Goal: Find specific page/section: Find specific page/section

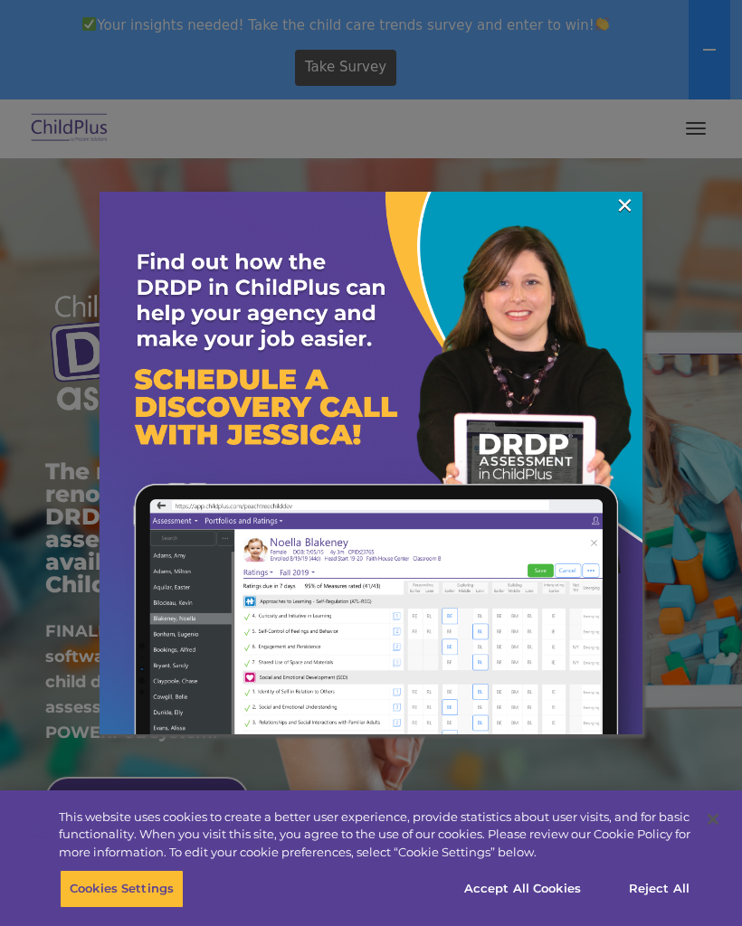
click at [615, 214] on link "×" at bounding box center [624, 205] width 21 height 18
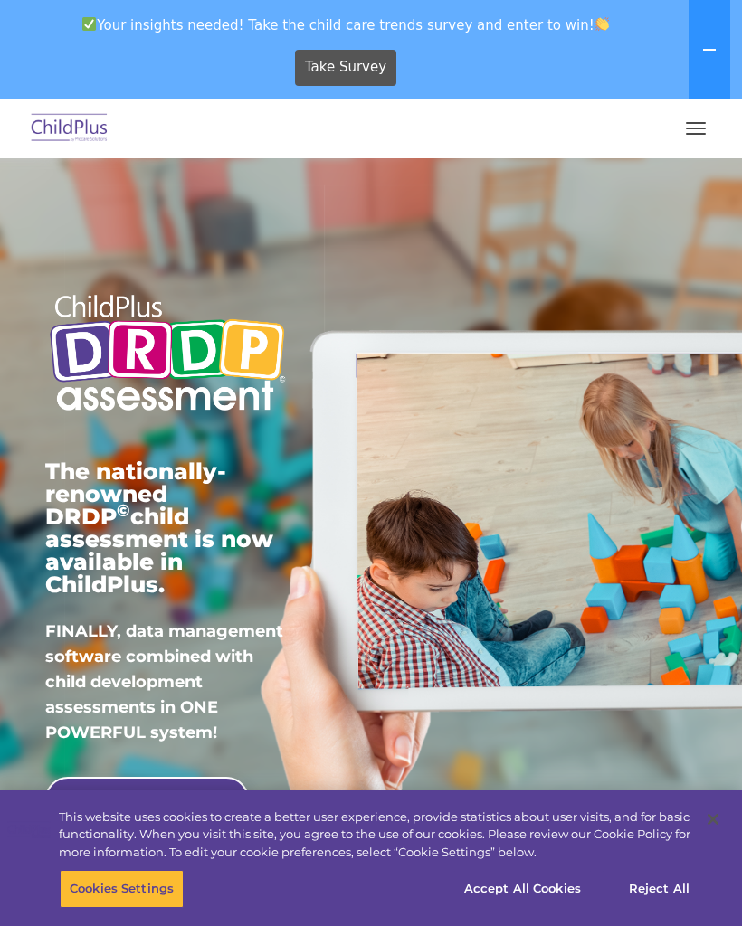
click at [698, 132] on button "button" at bounding box center [696, 128] width 38 height 29
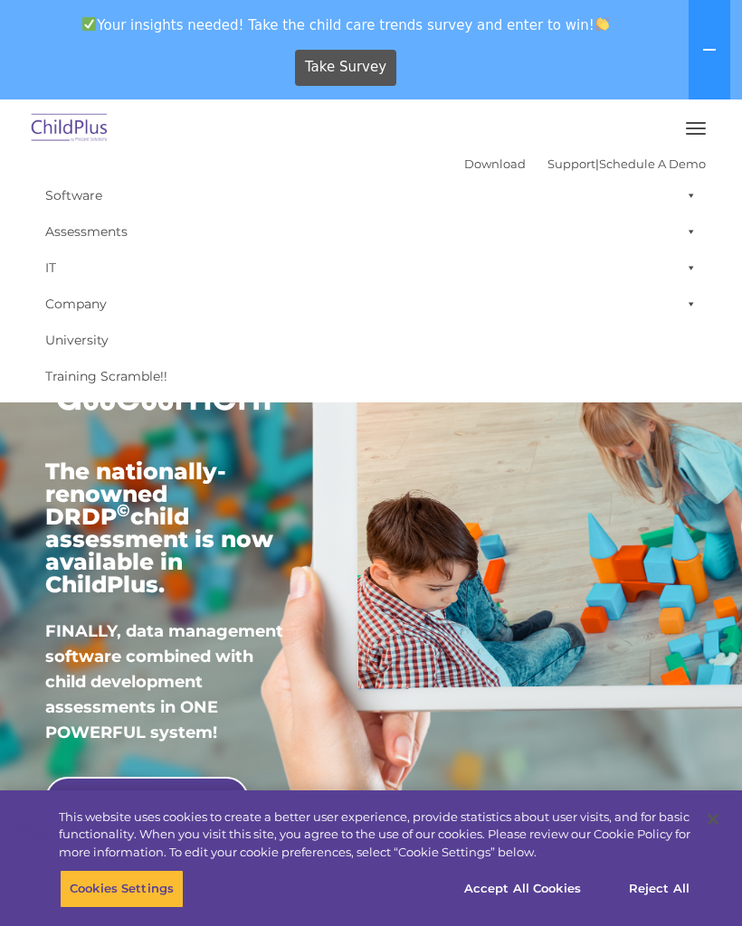
click at [699, 142] on button "button" at bounding box center [696, 128] width 38 height 29
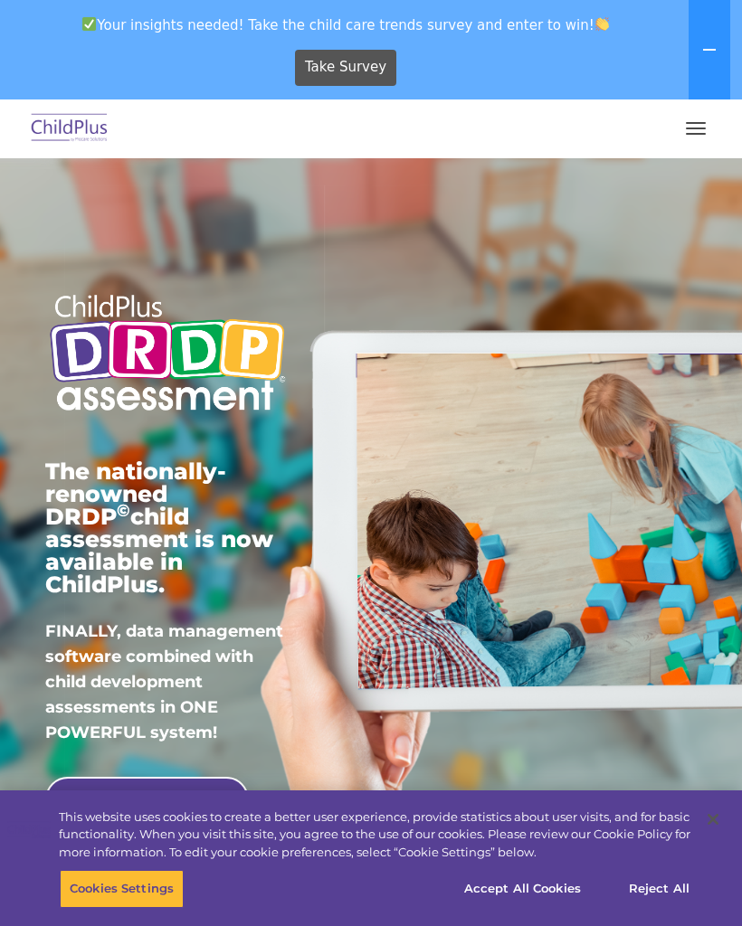
click at [688, 132] on button "button" at bounding box center [696, 128] width 38 height 29
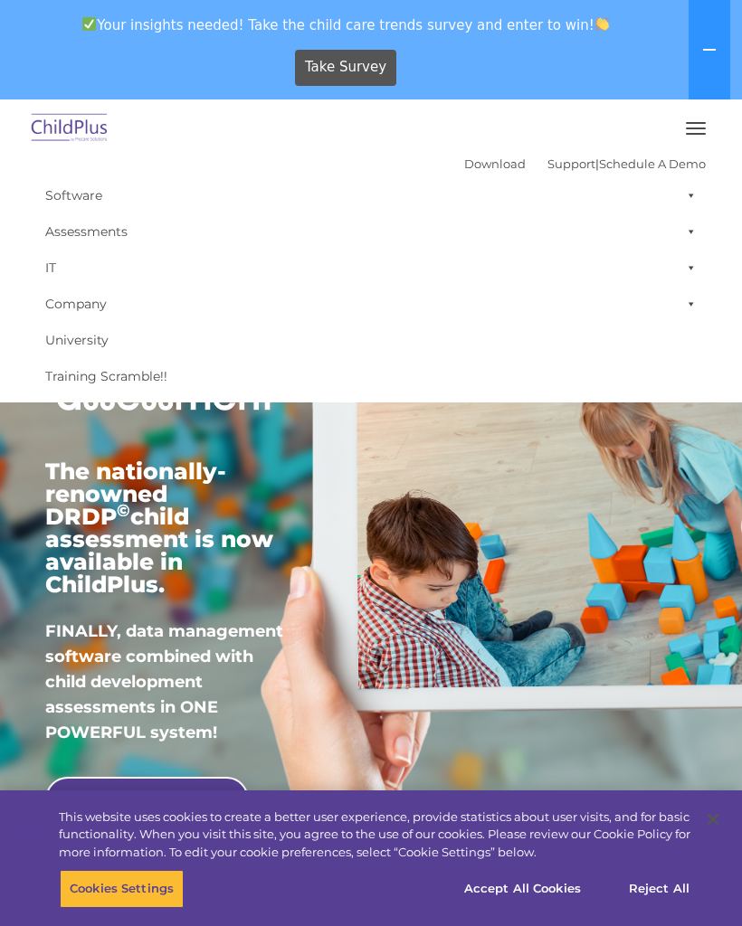
click at [708, 55] on icon at bounding box center [709, 50] width 14 height 14
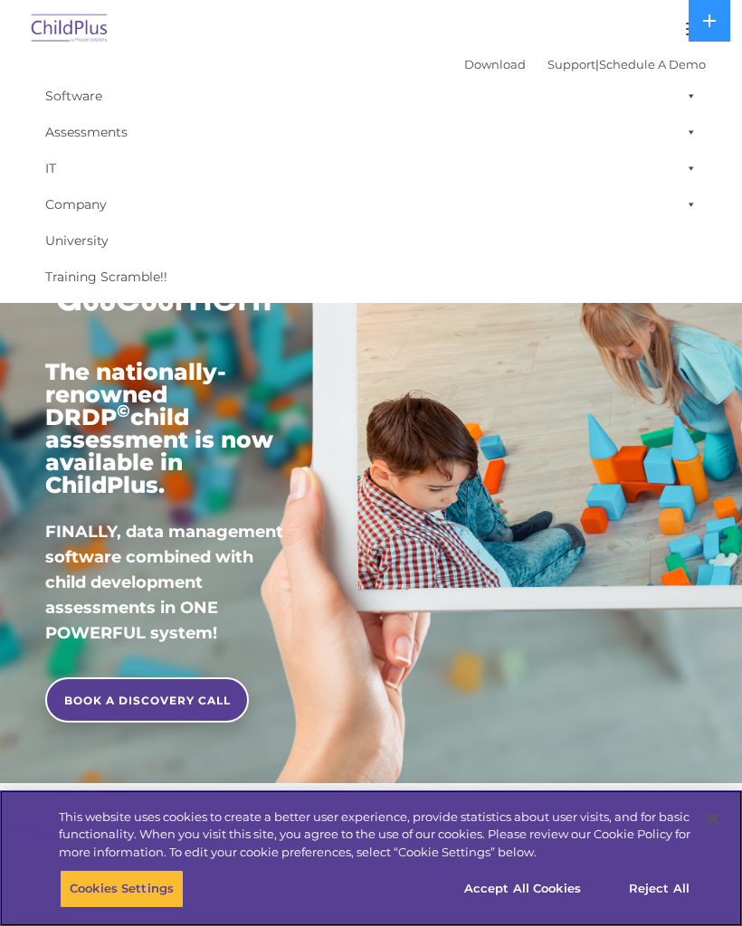
click at [544, 895] on button "Accept All Cookies" at bounding box center [522, 889] width 137 height 38
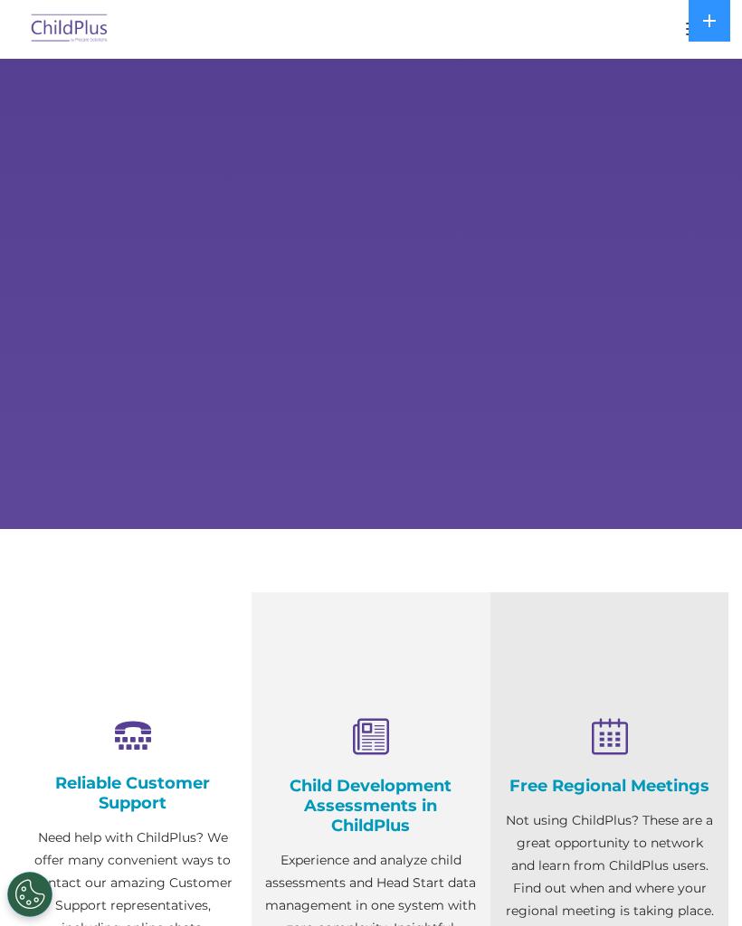
select select "MEDIUM"
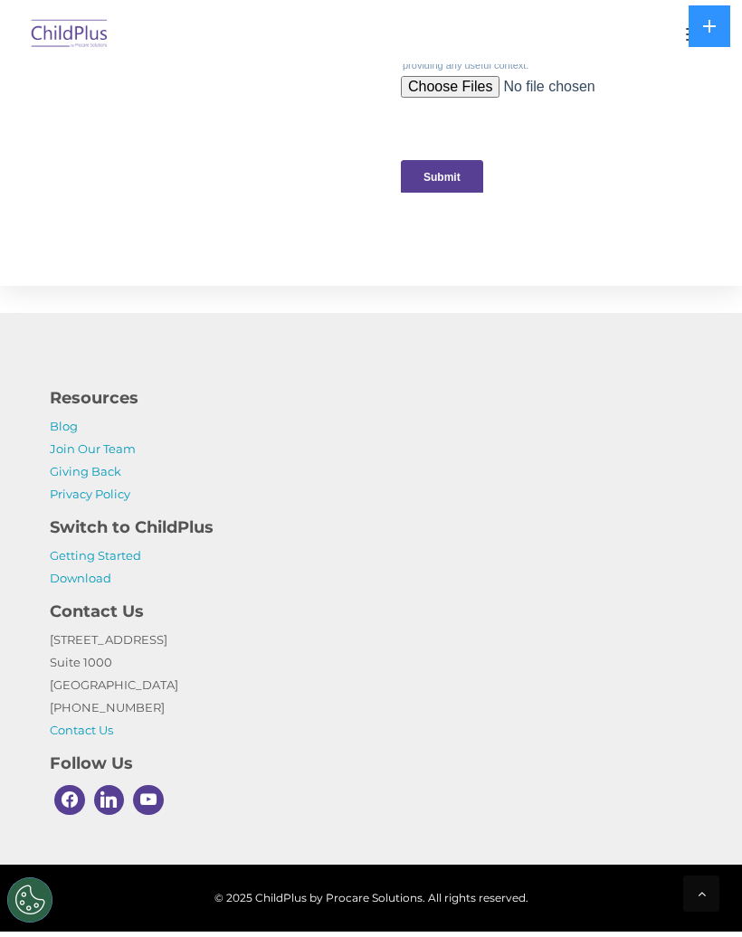
scroll to position [2043, 0]
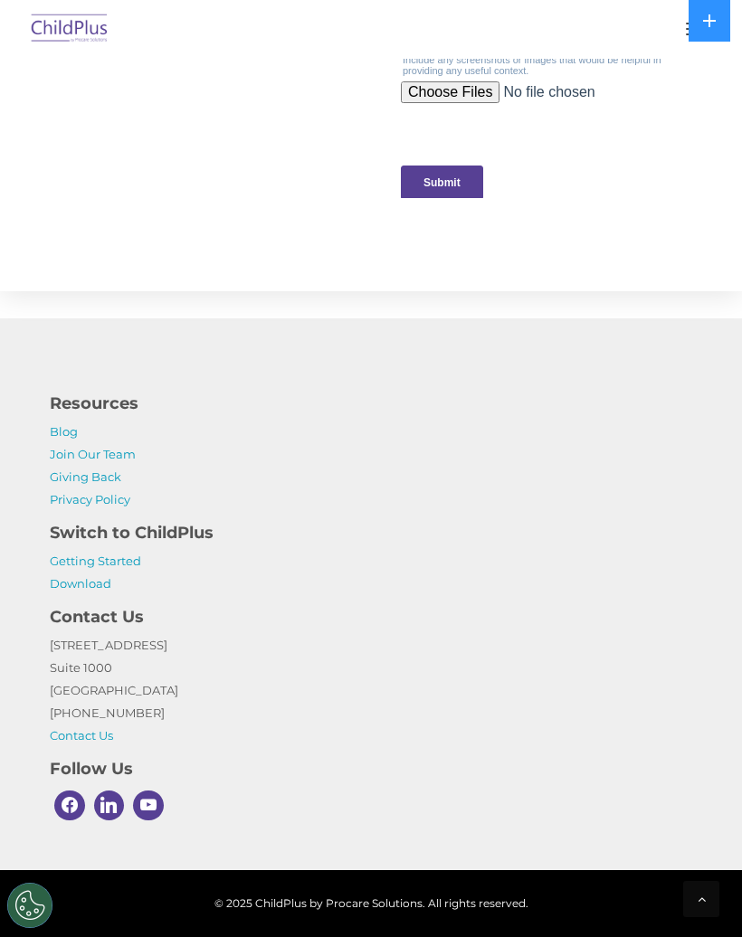
click at [715, 18] on icon at bounding box center [709, 21] width 14 height 14
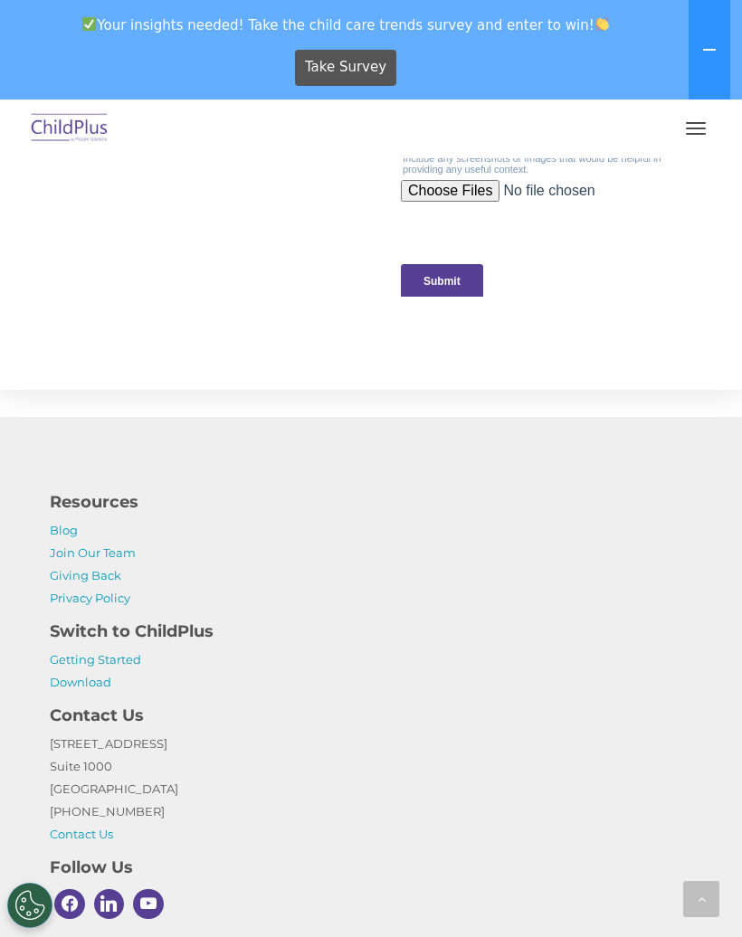
click at [715, 50] on icon at bounding box center [709, 50] width 13 height 2
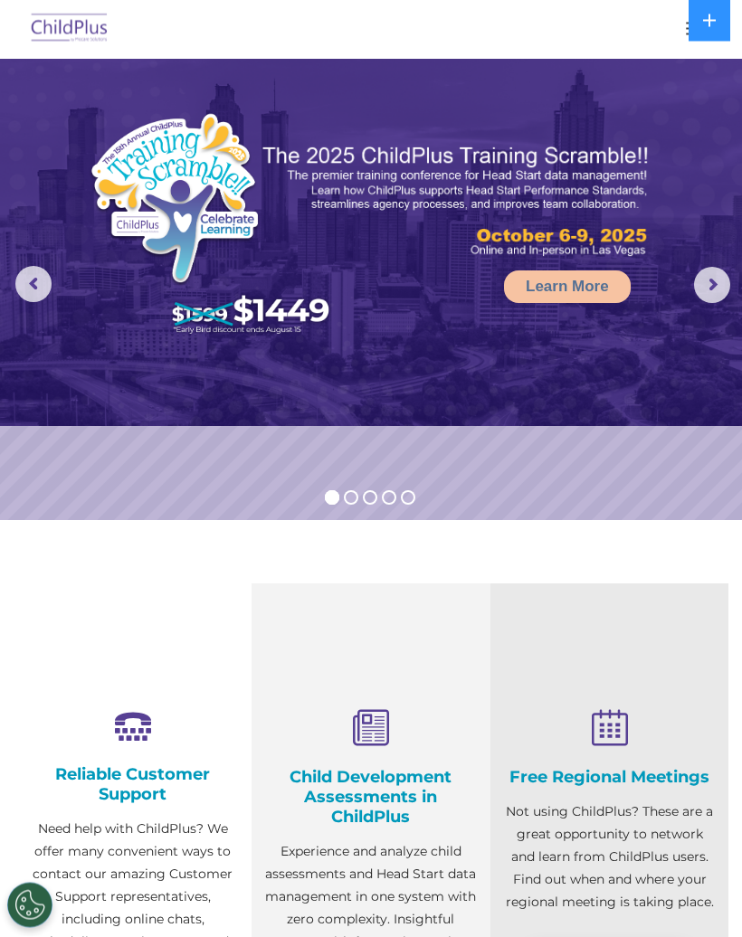
scroll to position [0, 0]
